Goal: Find contact information: Find contact information

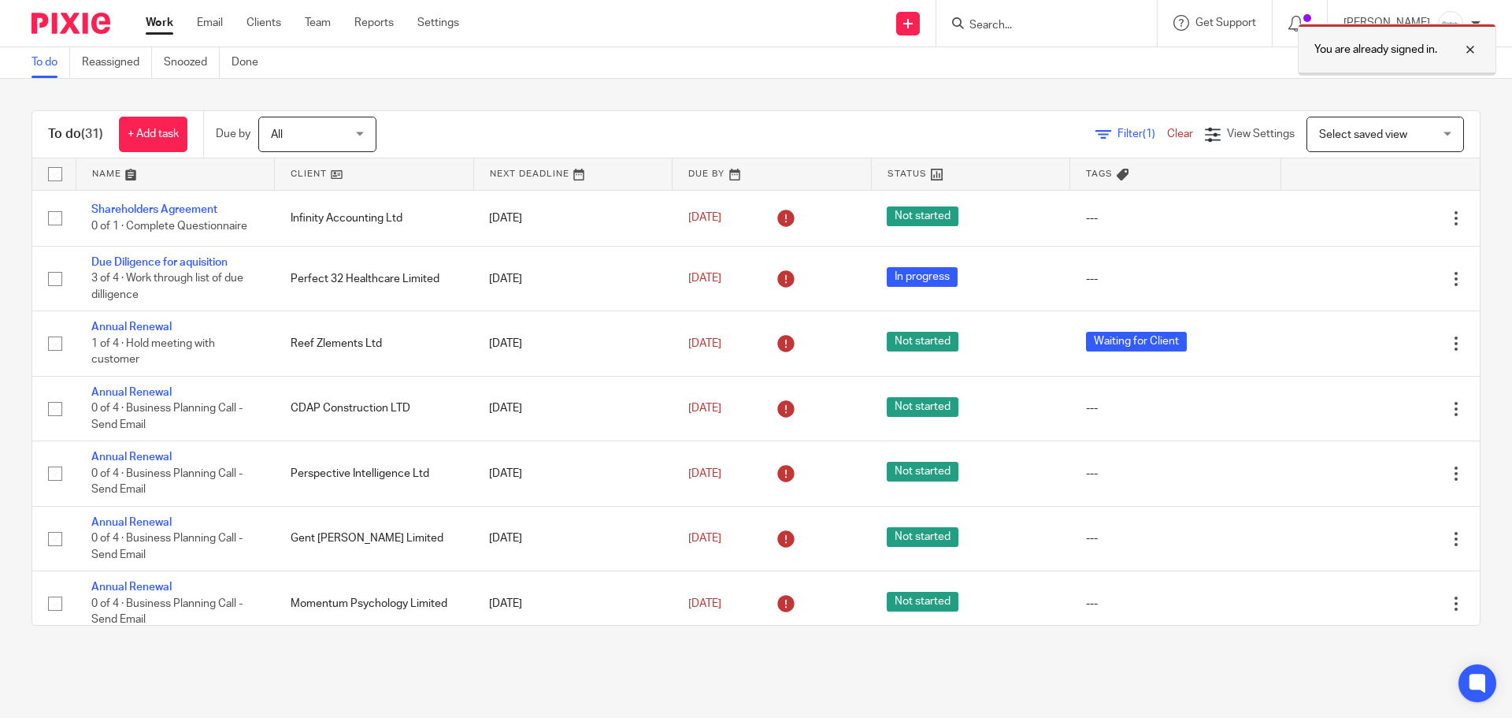
click at [1473, 50] on div at bounding box center [1459, 49] width 43 height 19
click at [1012, 24] on input "Search" at bounding box center [1039, 26] width 142 height 14
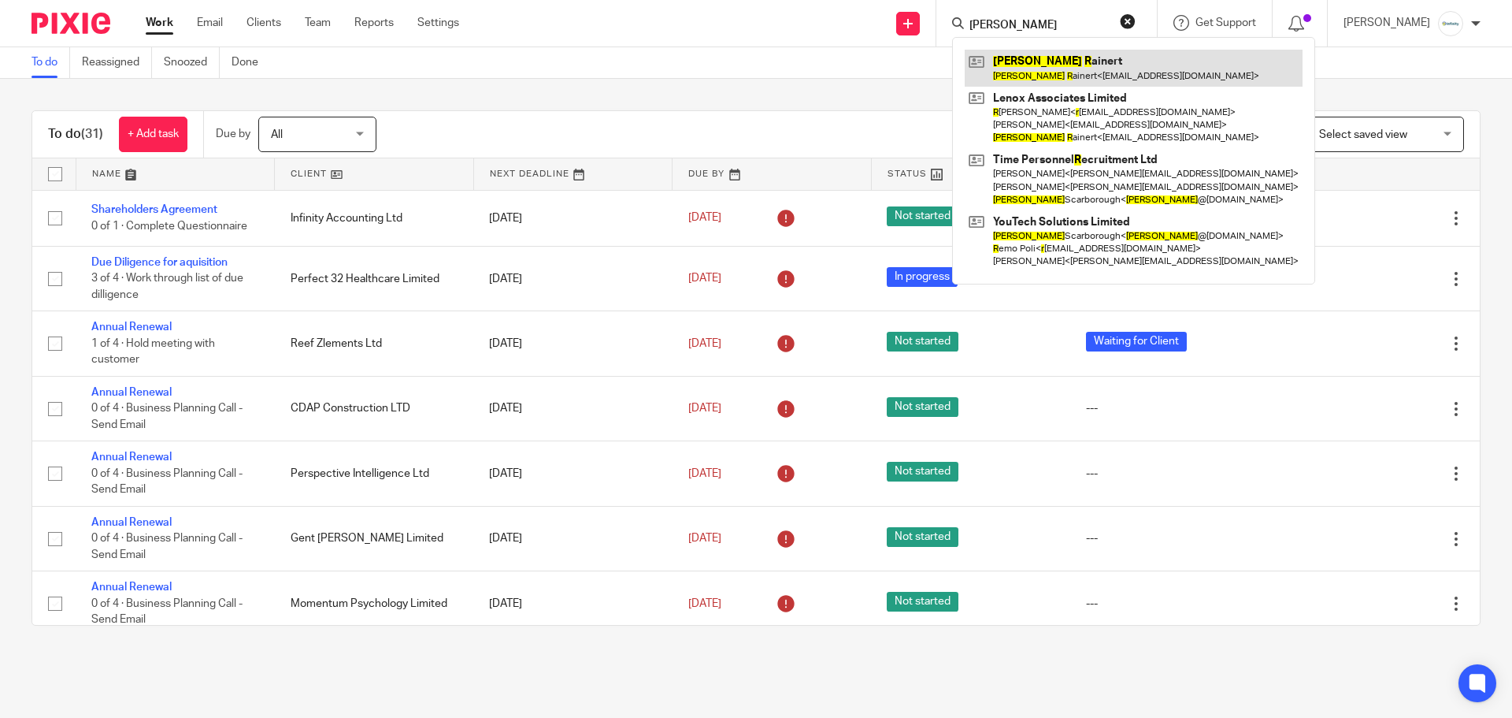
type input "joe r"
click at [1071, 54] on link at bounding box center [1134, 68] width 338 height 36
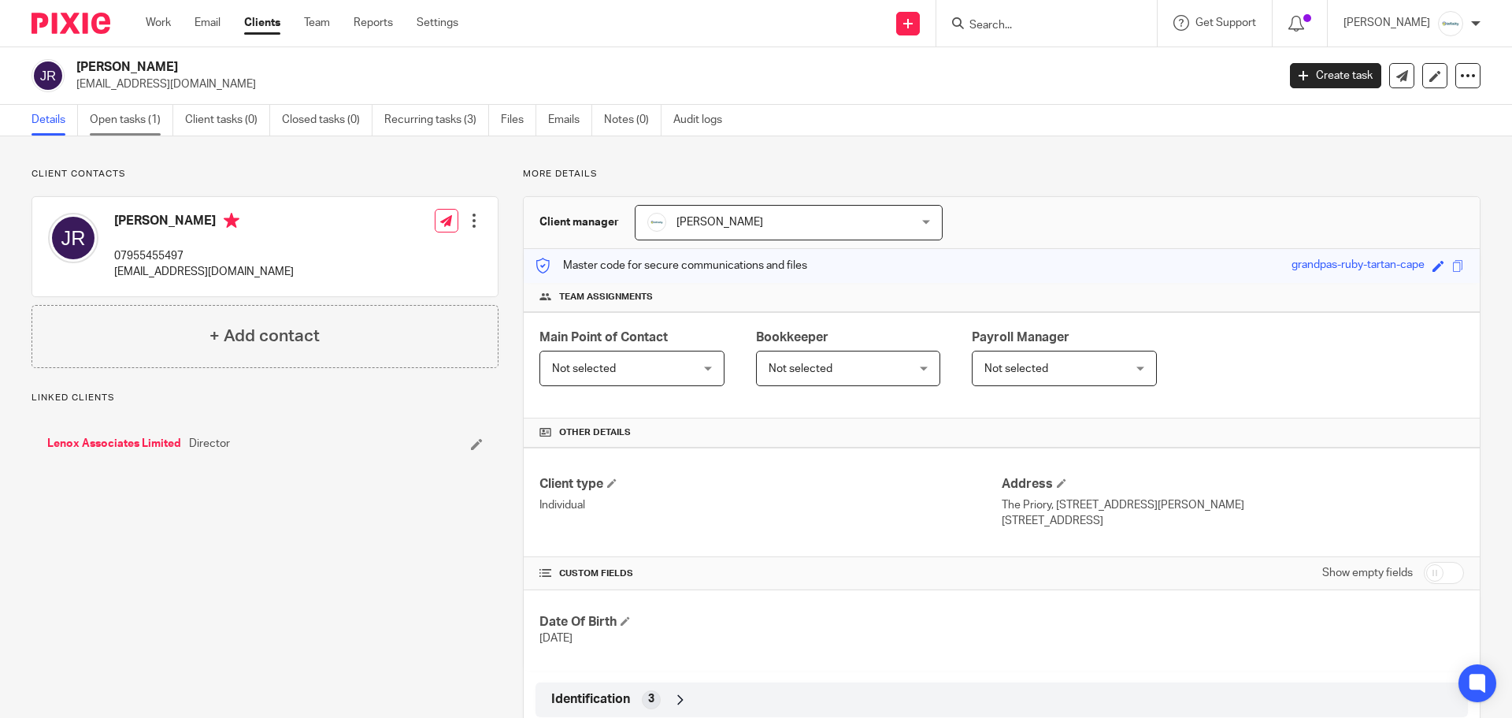
click at [124, 118] on link "Open tasks (1)" at bounding box center [132, 120] width 84 height 31
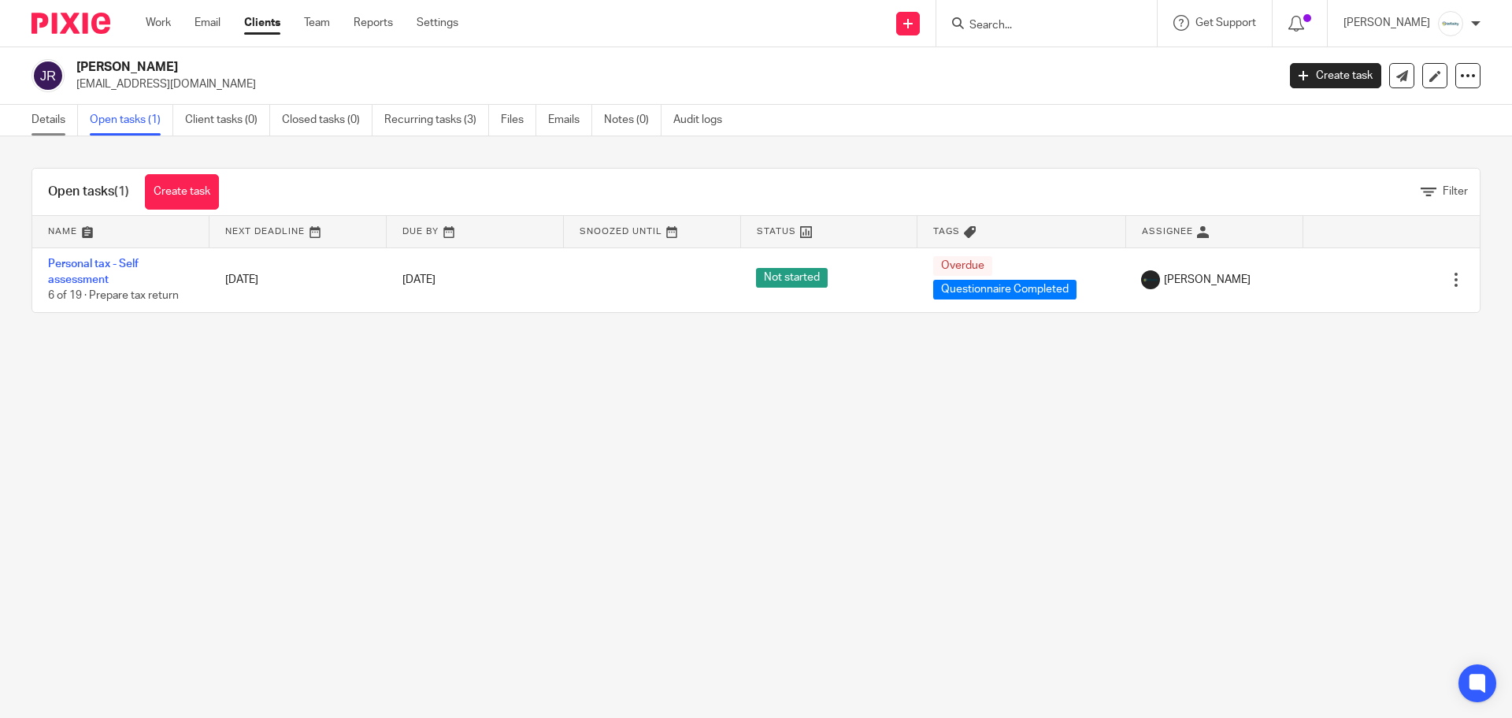
click at [48, 119] on link "Details" at bounding box center [55, 120] width 46 height 31
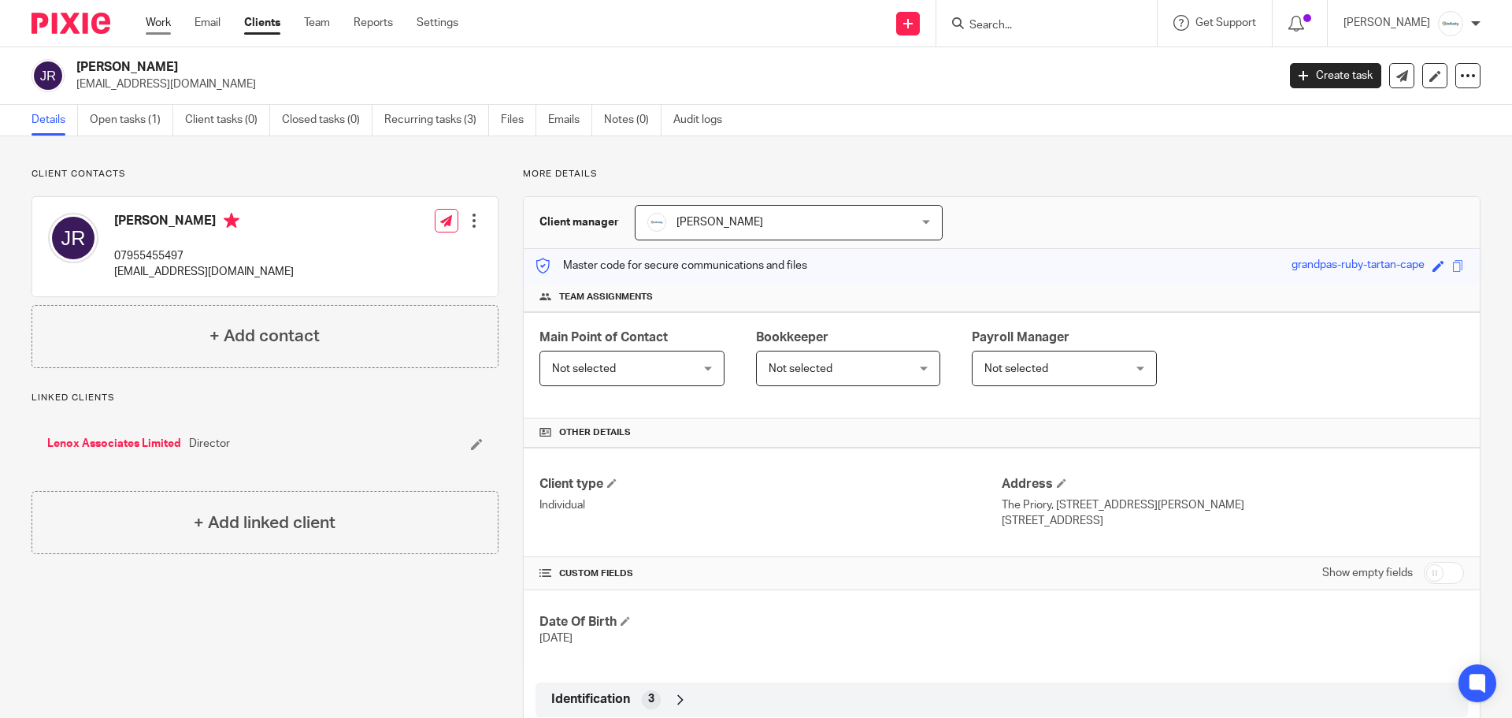
click at [170, 22] on link "Work" at bounding box center [158, 23] width 25 height 16
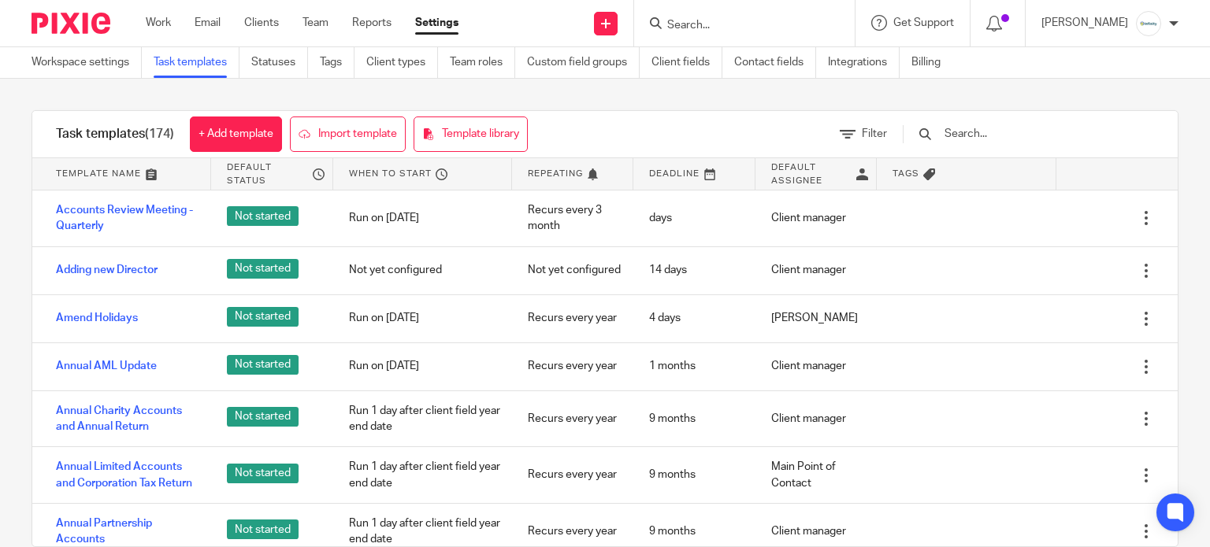
click at [769, 17] on form at bounding box center [750, 23] width 168 height 20
drag, startPoint x: 730, startPoint y: 35, endPoint x: 718, endPoint y: 35, distance: 12.6
click at [729, 35] on div at bounding box center [744, 23] width 221 height 46
click at [705, 22] on input "Search" at bounding box center [737, 26] width 142 height 14
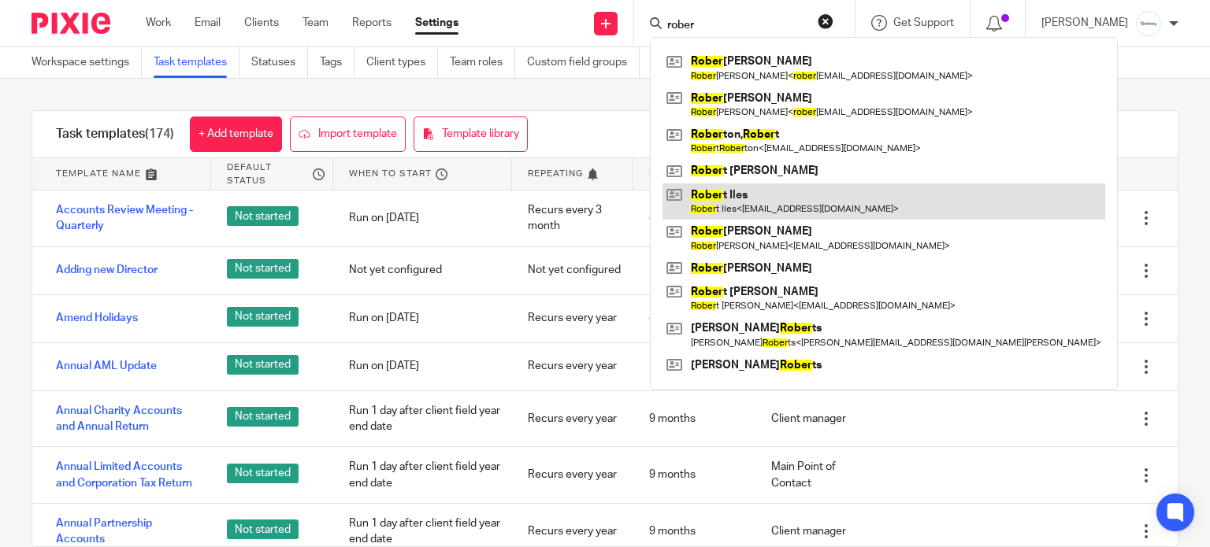
type input "rober"
click at [818, 202] on link at bounding box center [883, 202] width 443 height 36
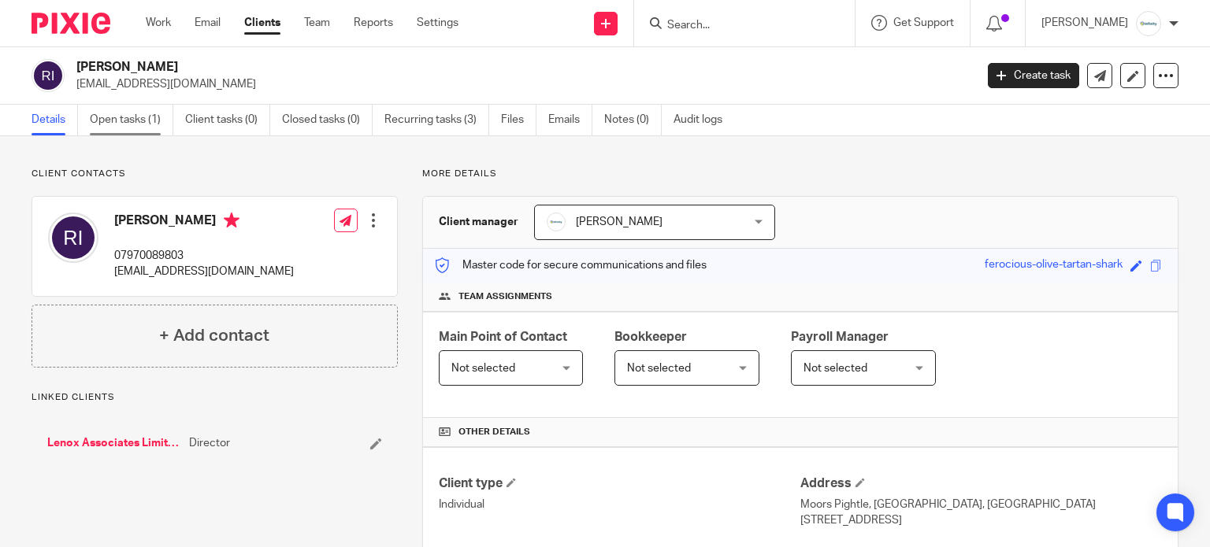
click at [153, 127] on link "Open tasks (1)" at bounding box center [132, 120] width 84 height 31
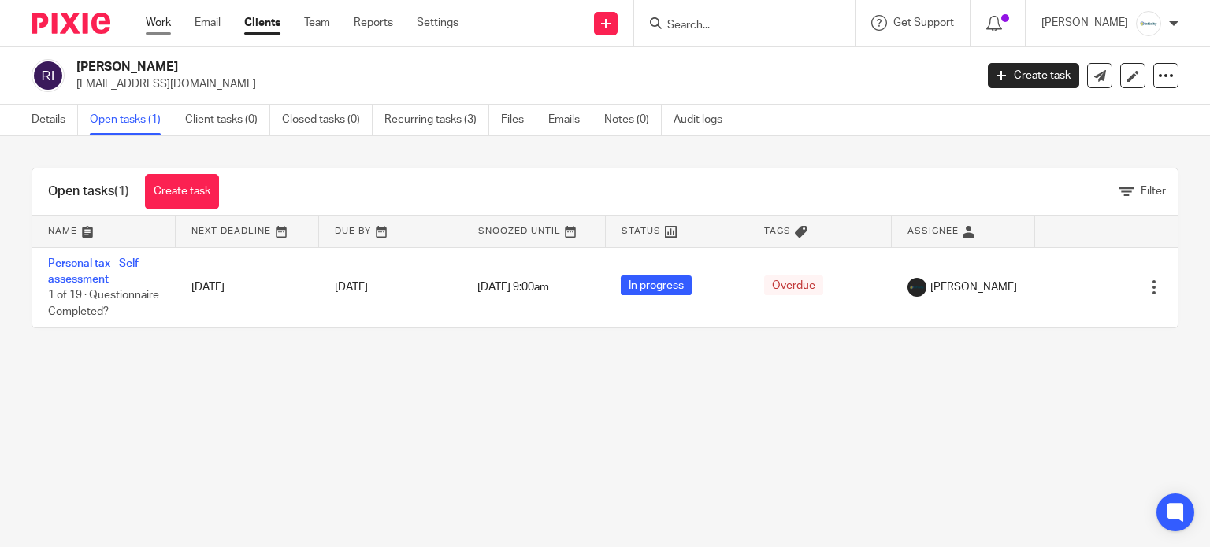
click at [158, 21] on link "Work" at bounding box center [158, 23] width 25 height 16
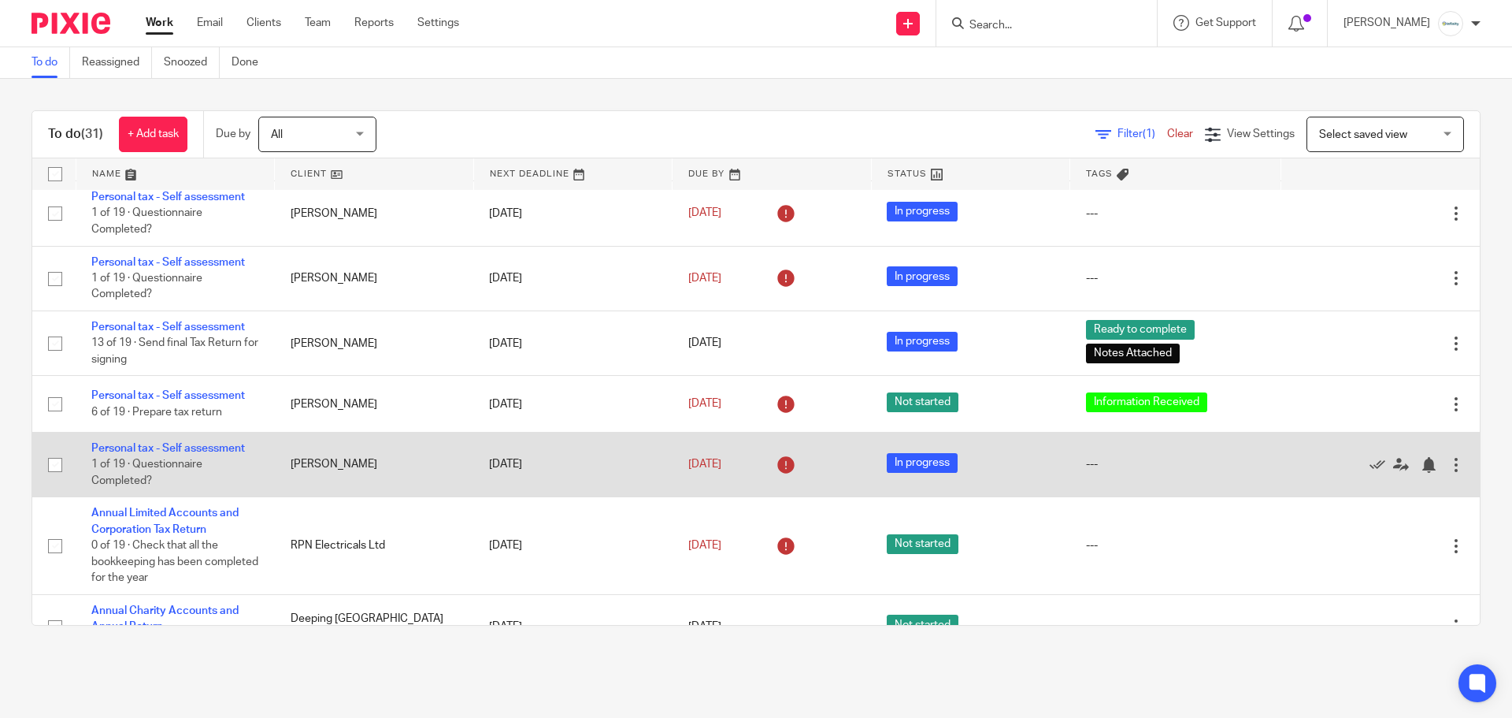
scroll to position [1590, 0]
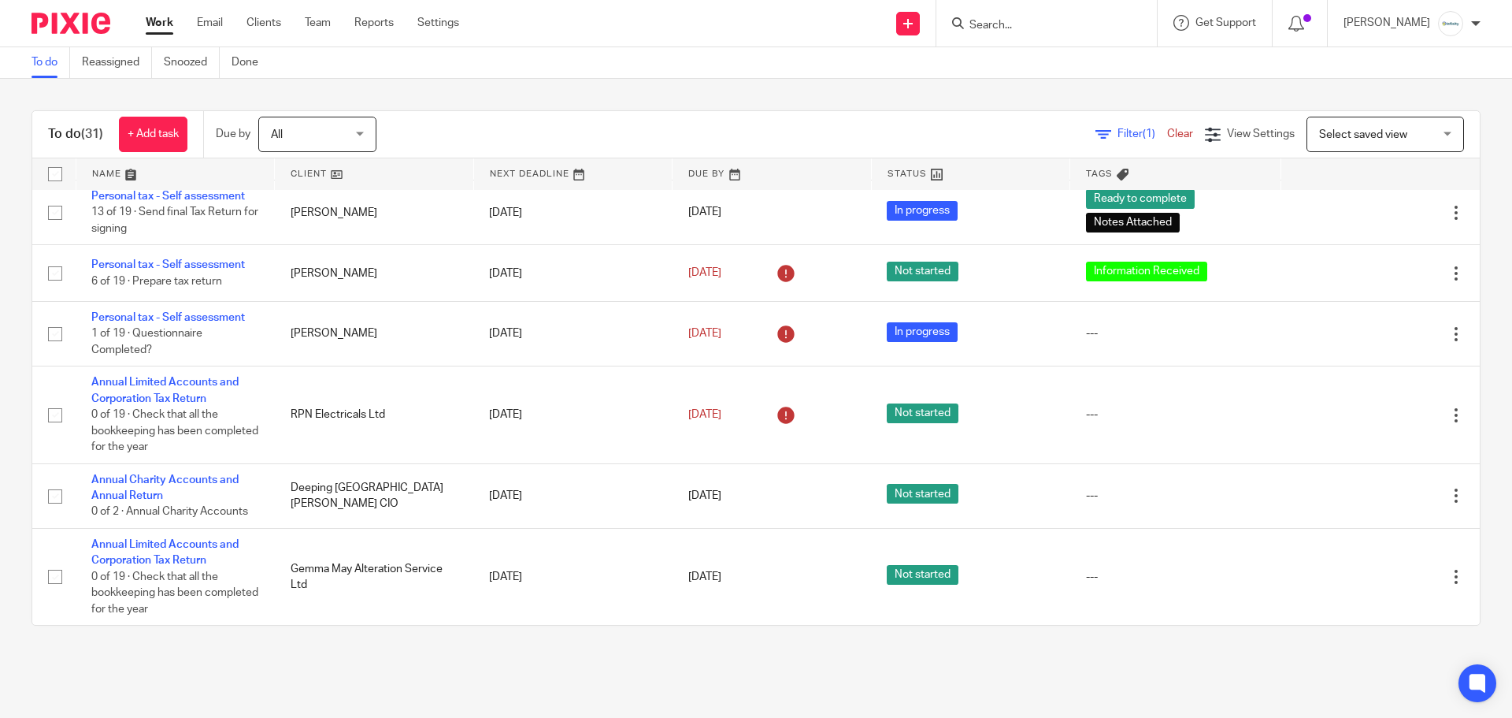
click at [156, 20] on link "Work" at bounding box center [160, 23] width 28 height 16
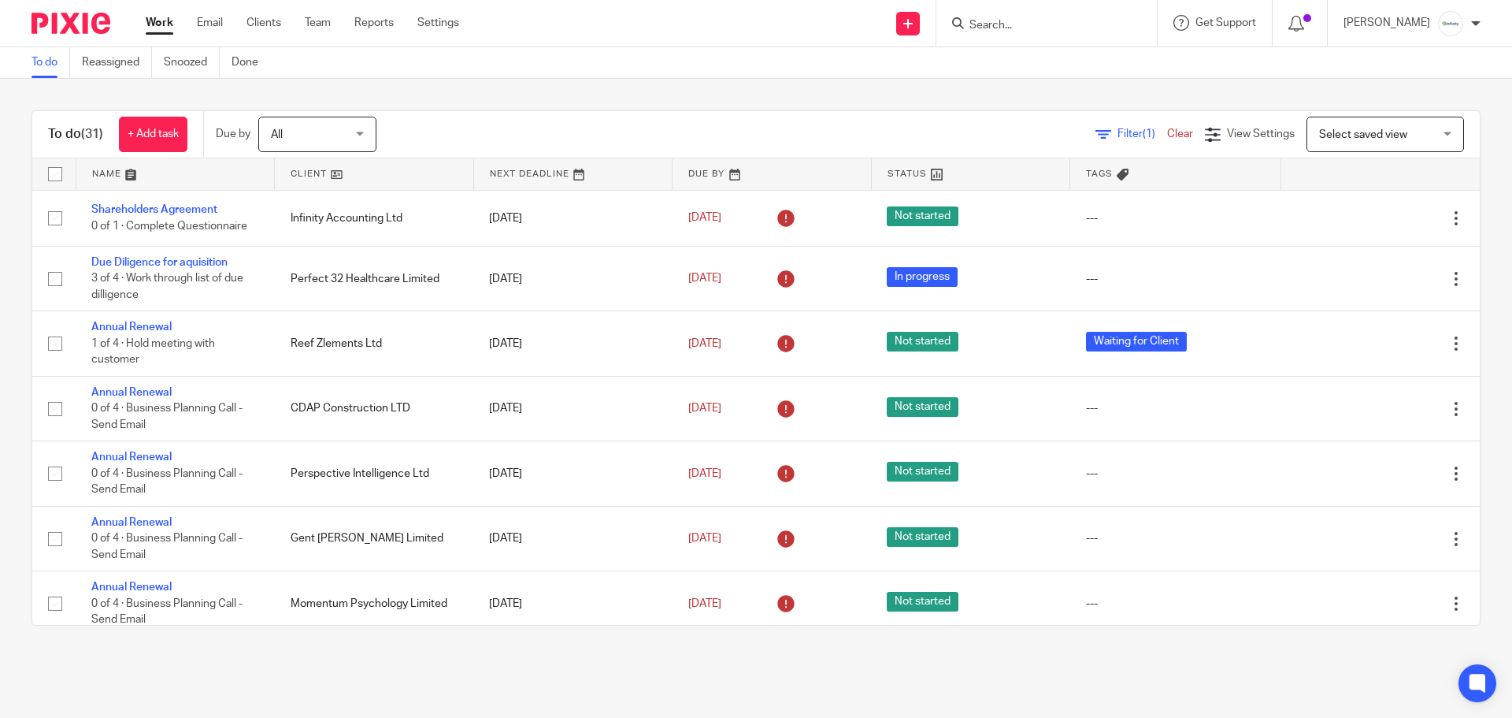
click at [1019, 21] on input "Search" at bounding box center [1039, 26] width 142 height 14
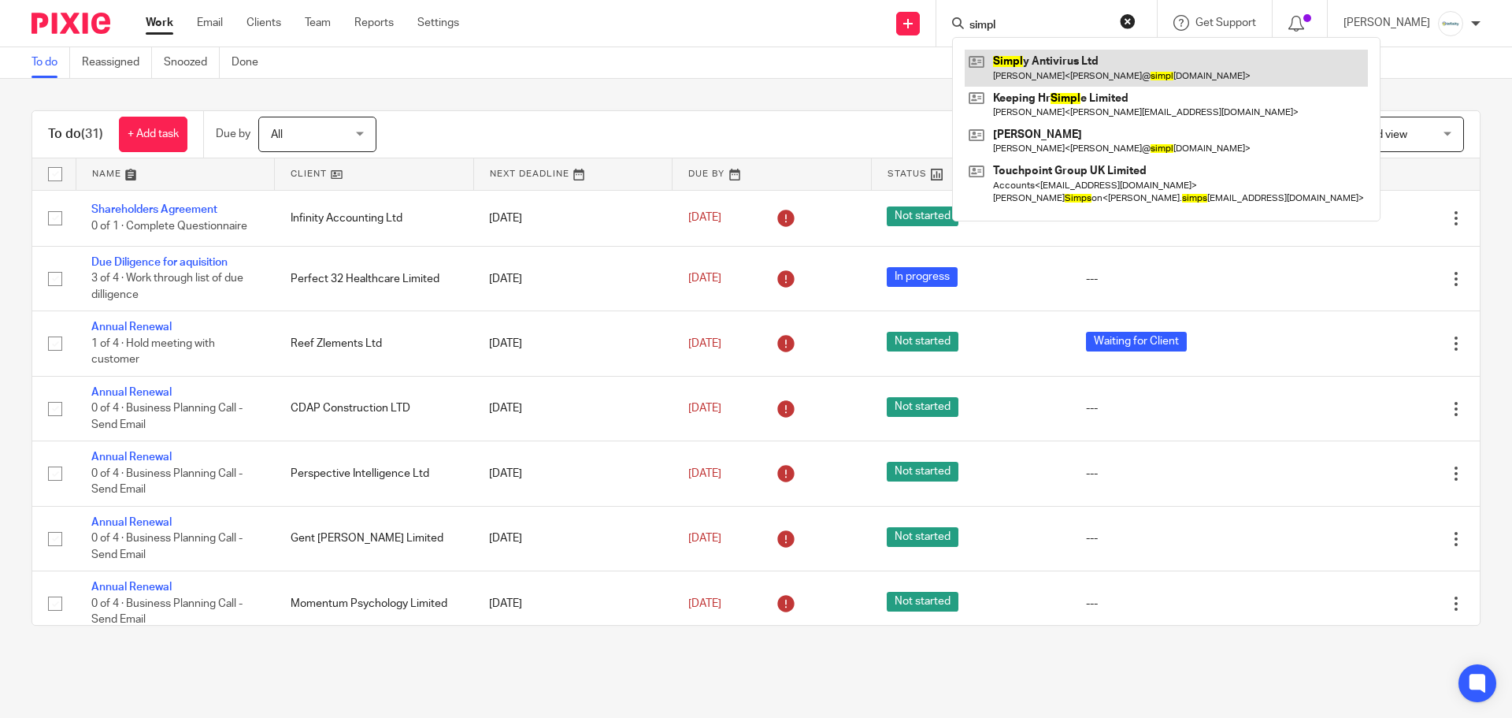
type input "simpl"
click at [1064, 60] on link at bounding box center [1166, 68] width 403 height 36
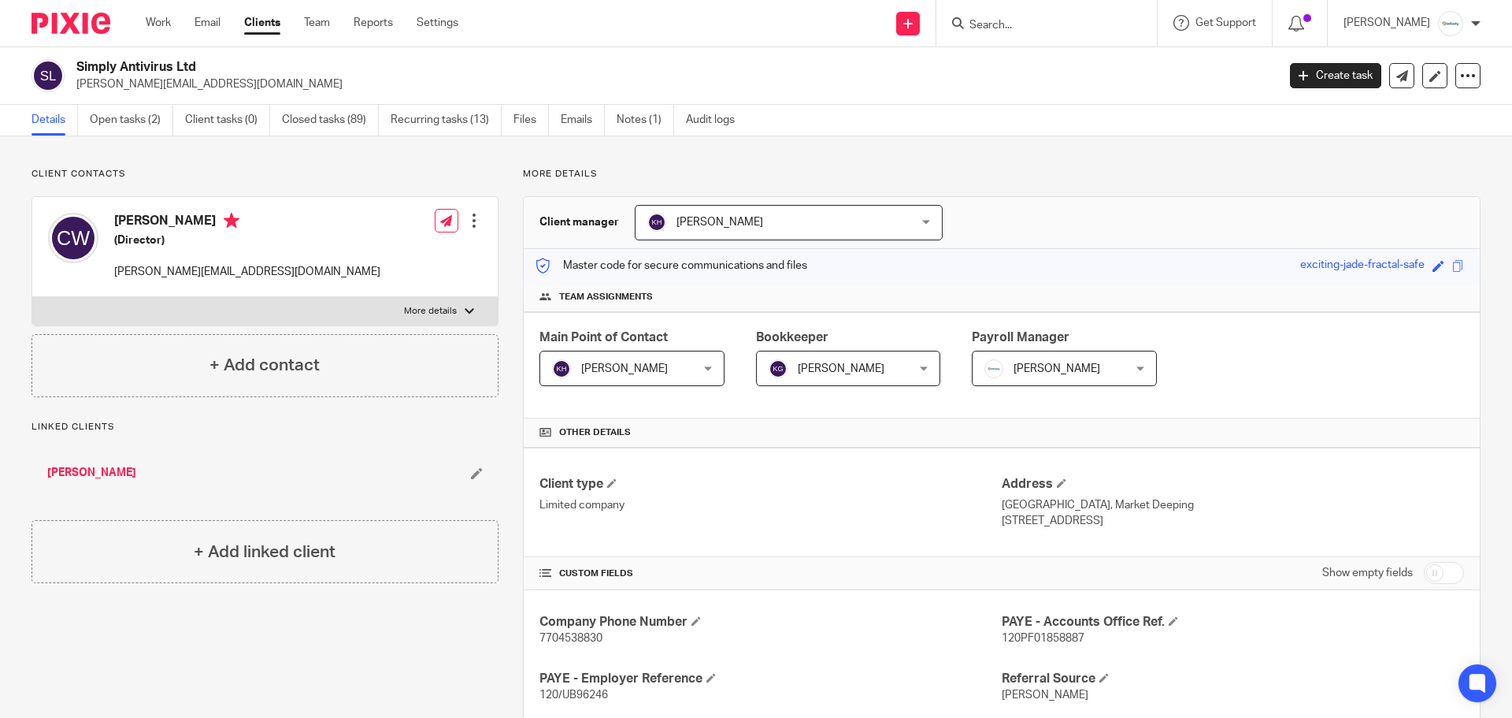
click at [422, 305] on p "More details" at bounding box center [430, 311] width 53 height 13
click at [32, 297] on input "More details" at bounding box center [32, 296] width 1 height 1
checkbox input "true"
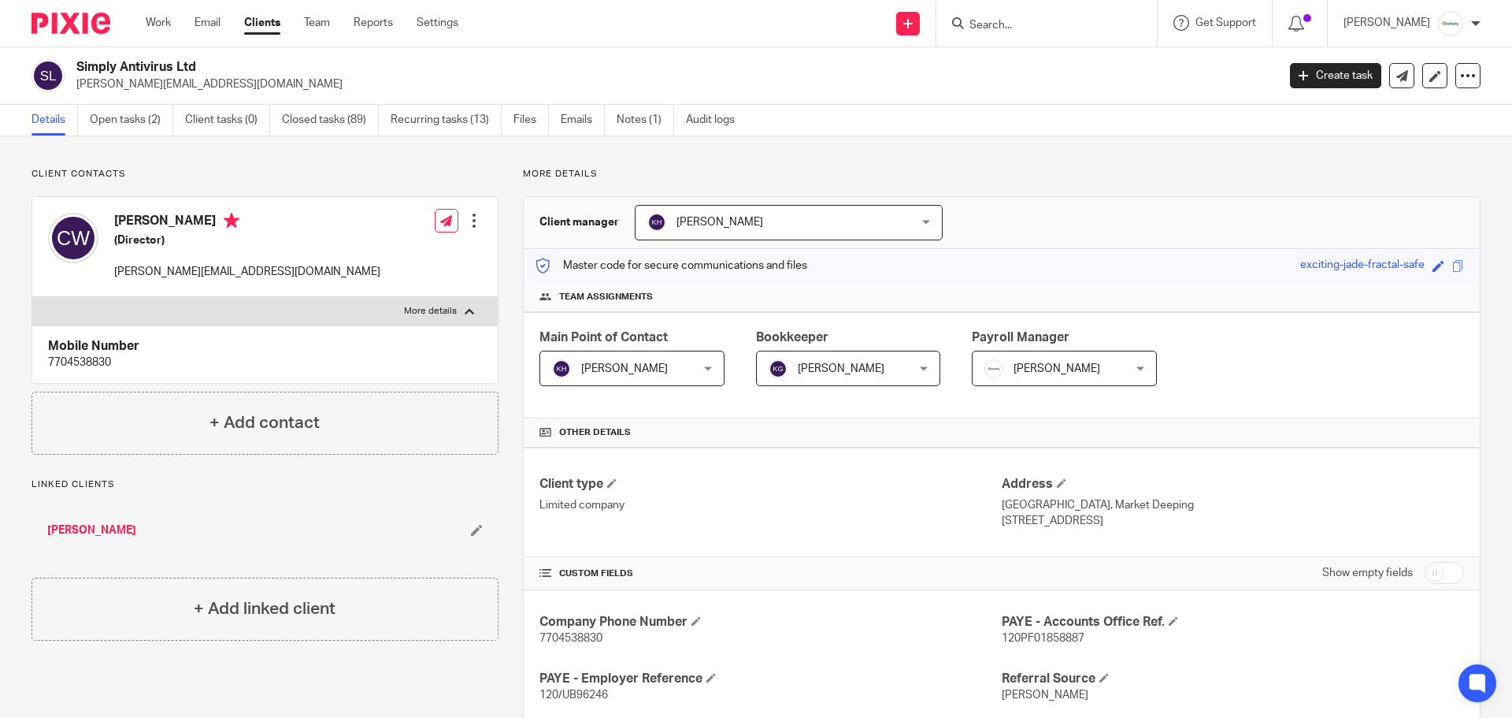
click at [84, 366] on p "7704538830" at bounding box center [265, 362] width 434 height 16
click at [81, 364] on p "7704538830" at bounding box center [265, 362] width 434 height 16
click at [87, 362] on p "7704538830" at bounding box center [265, 362] width 434 height 16
copy p "7704538830"
